Goal: Check status: Check status

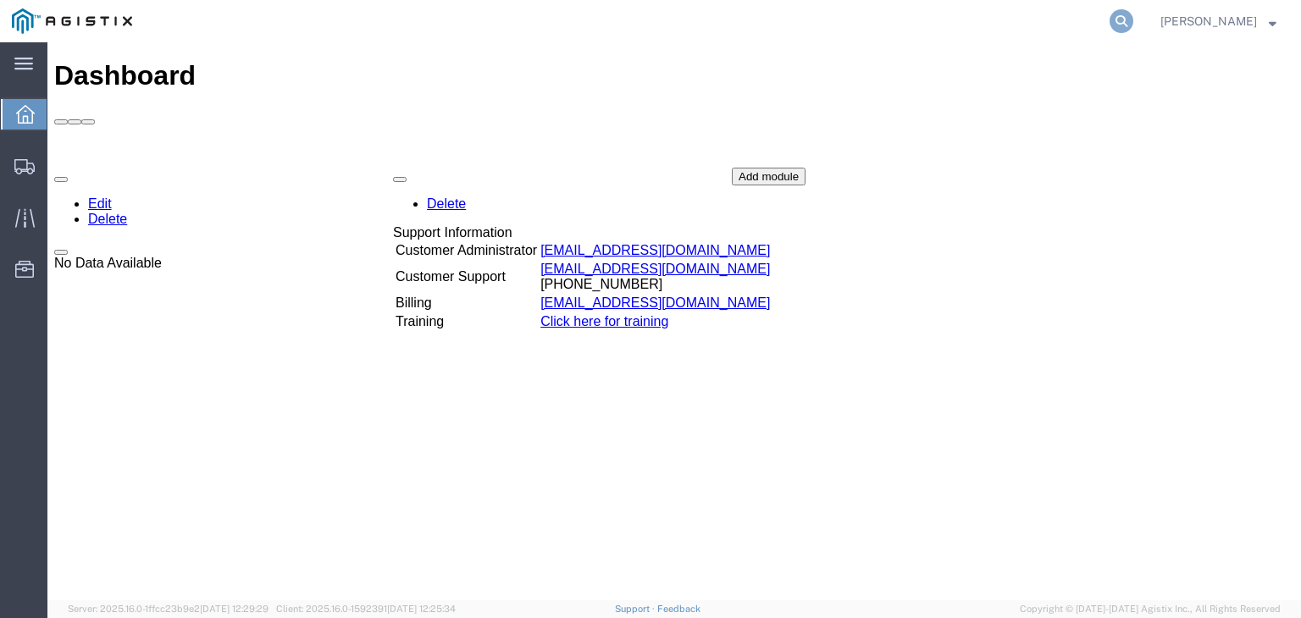
click at [1133, 21] on icon at bounding box center [1121, 21] width 24 height 24
click at [1045, 22] on input "search" at bounding box center [851, 21] width 515 height 41
paste input "56495557"
type input "56495557"
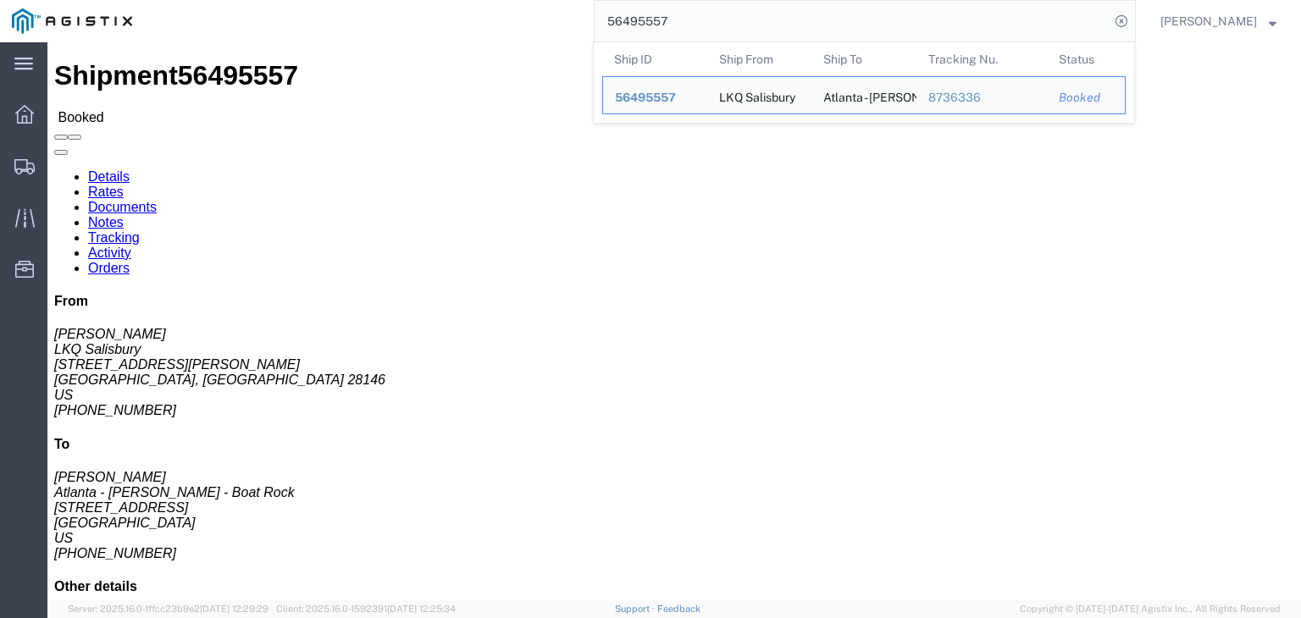
click link "Notes"
